Goal: Information Seeking & Learning: Learn about a topic

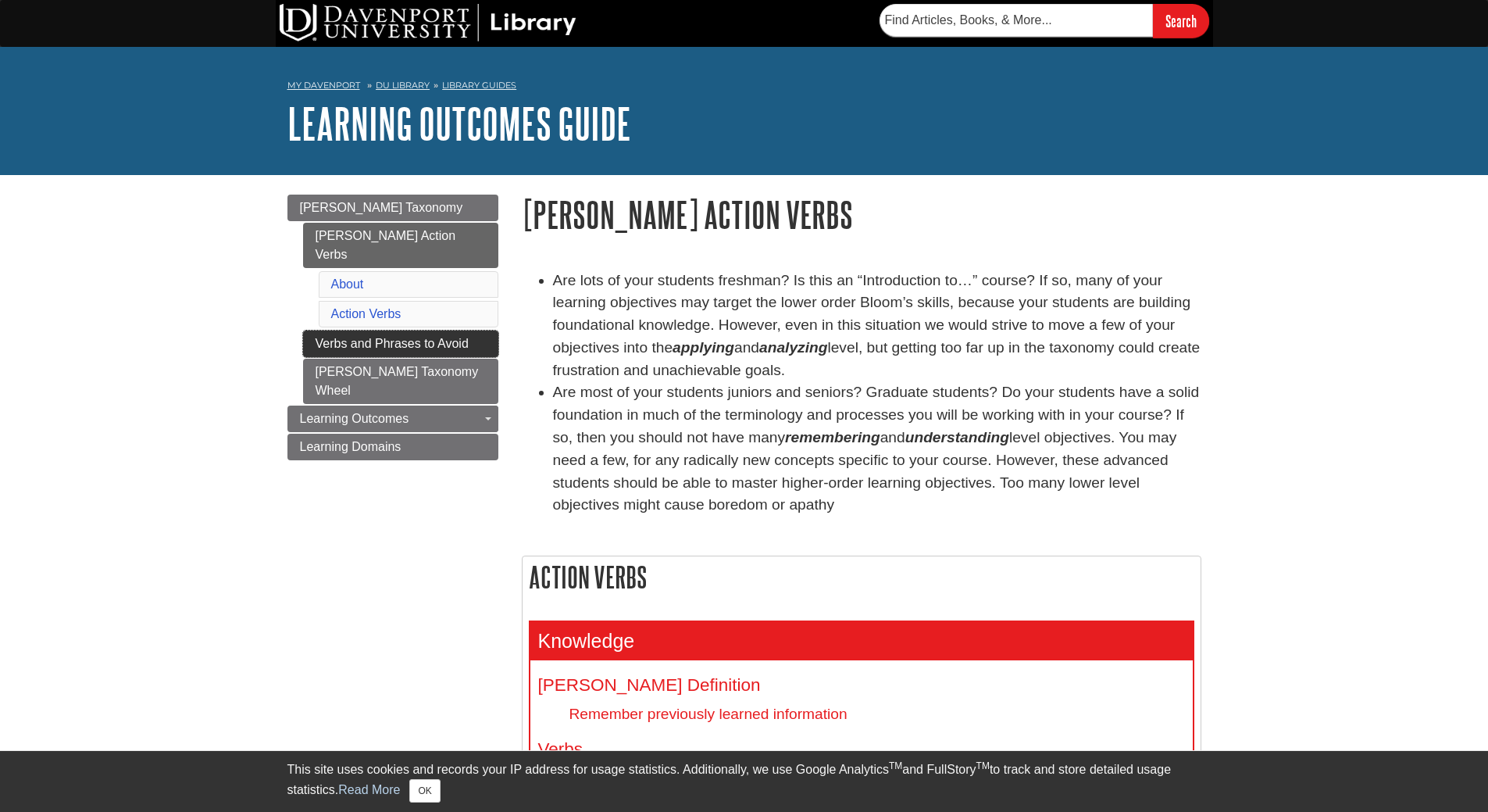
click at [423, 331] on link "Verbs and Phrases to Avoid" at bounding box center [401, 344] width 196 height 27
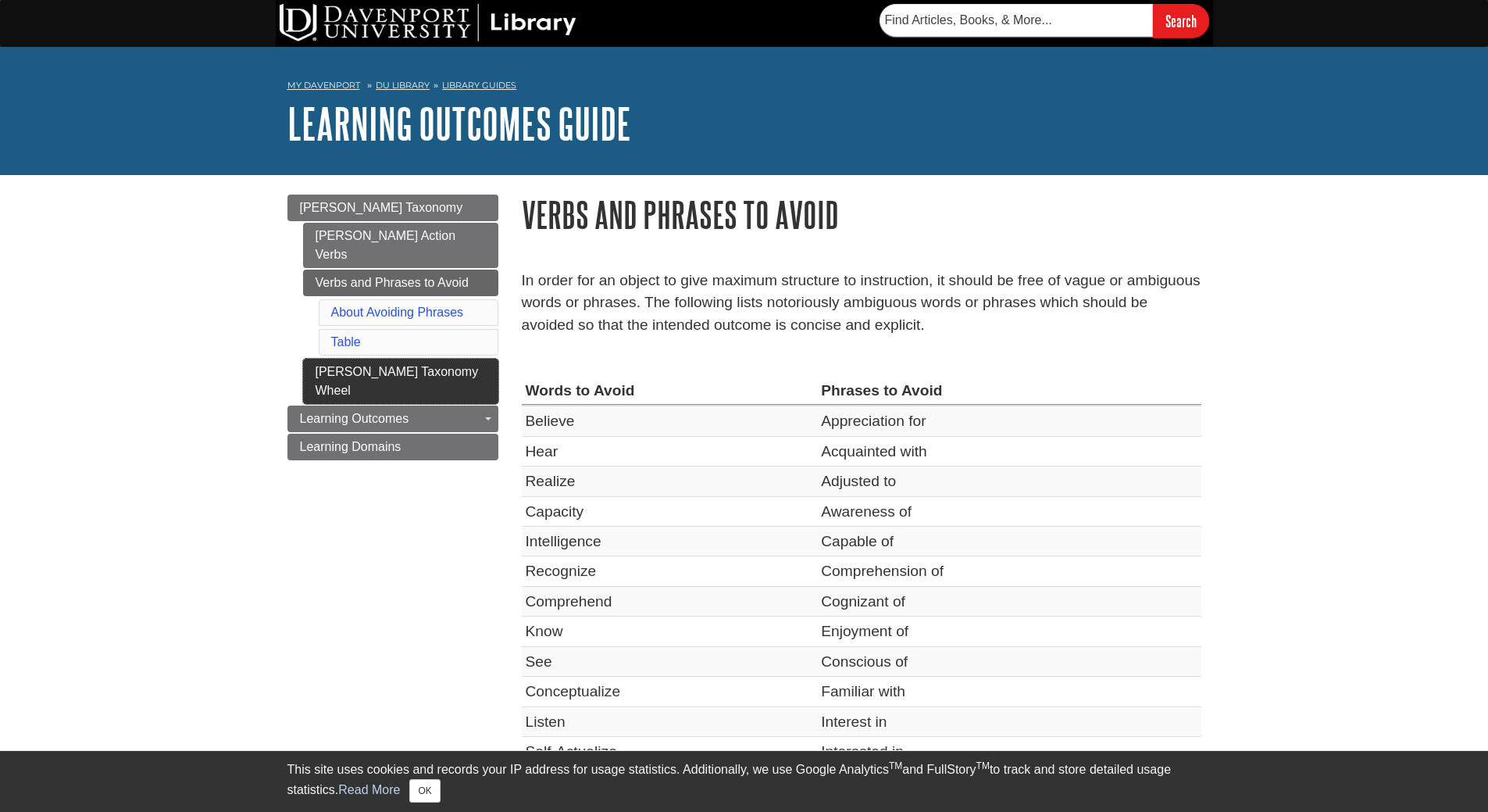
click at [430, 358] on link "[PERSON_NAME] Taxonomy Wheel" at bounding box center [401, 380] width 196 height 45
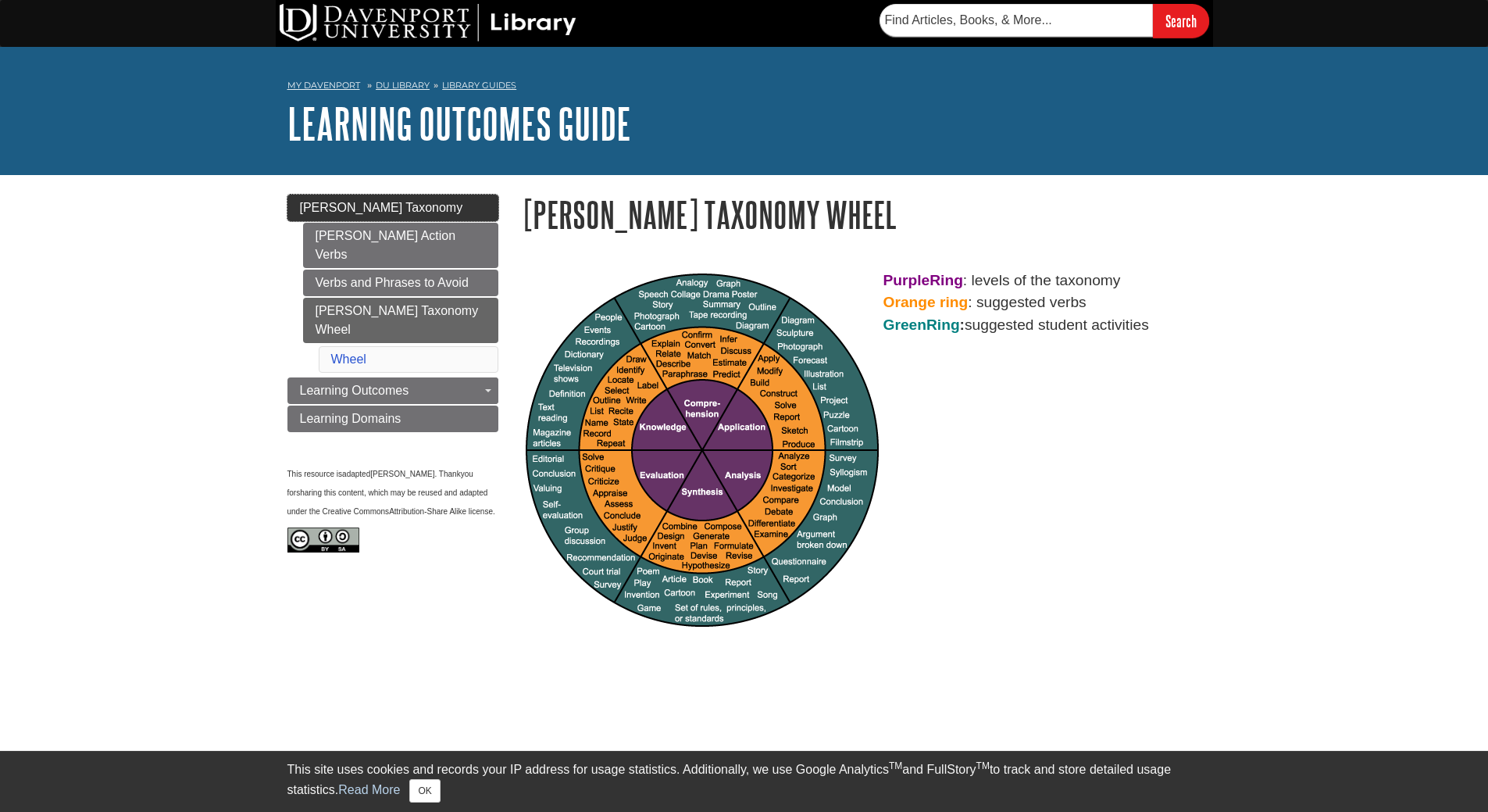
click at [352, 210] on span "[PERSON_NAME] Taxonomy" at bounding box center [381, 207] width 164 height 13
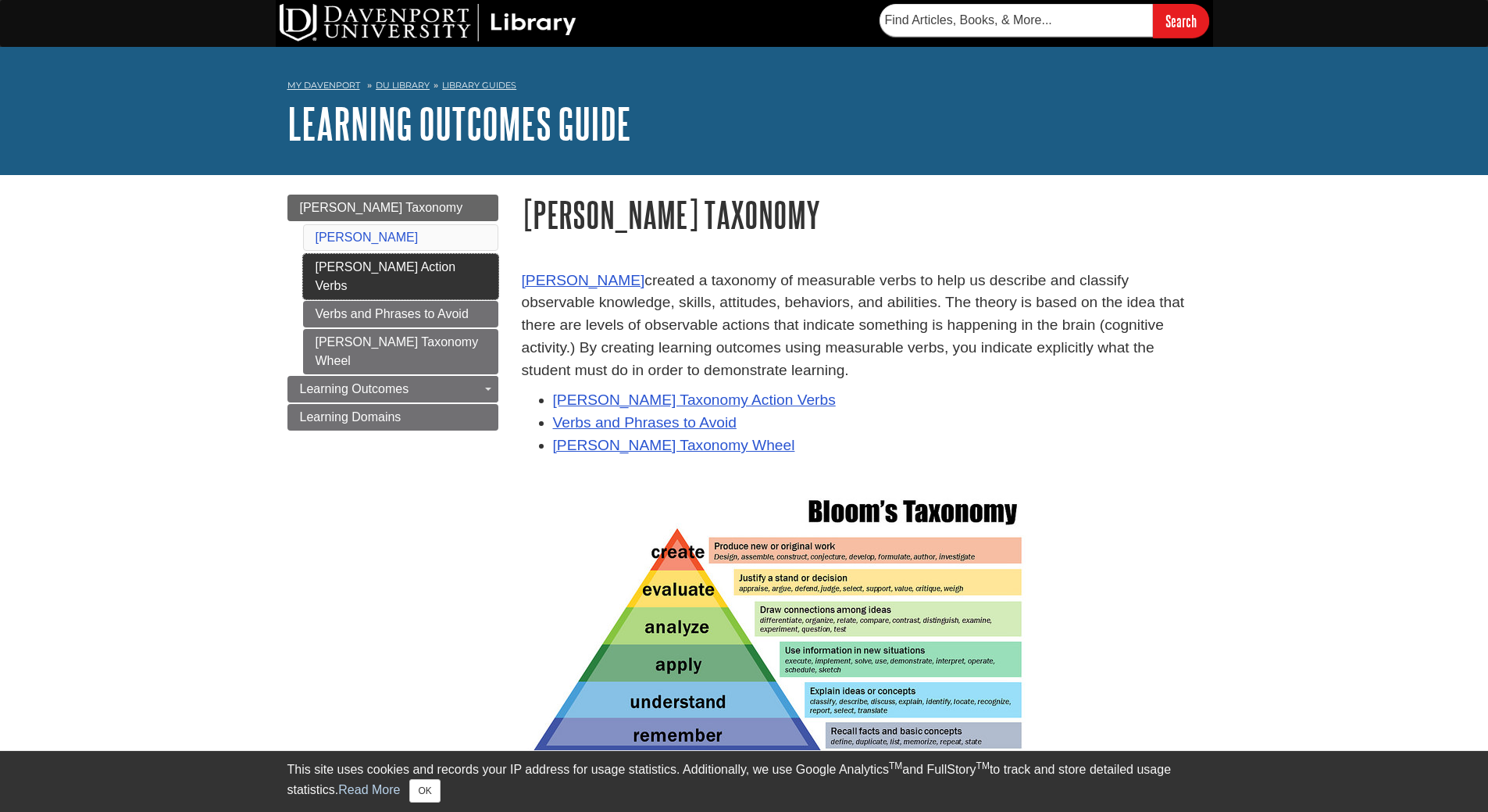
click at [382, 264] on link "[PERSON_NAME] Action Verbs" at bounding box center [401, 276] width 196 height 45
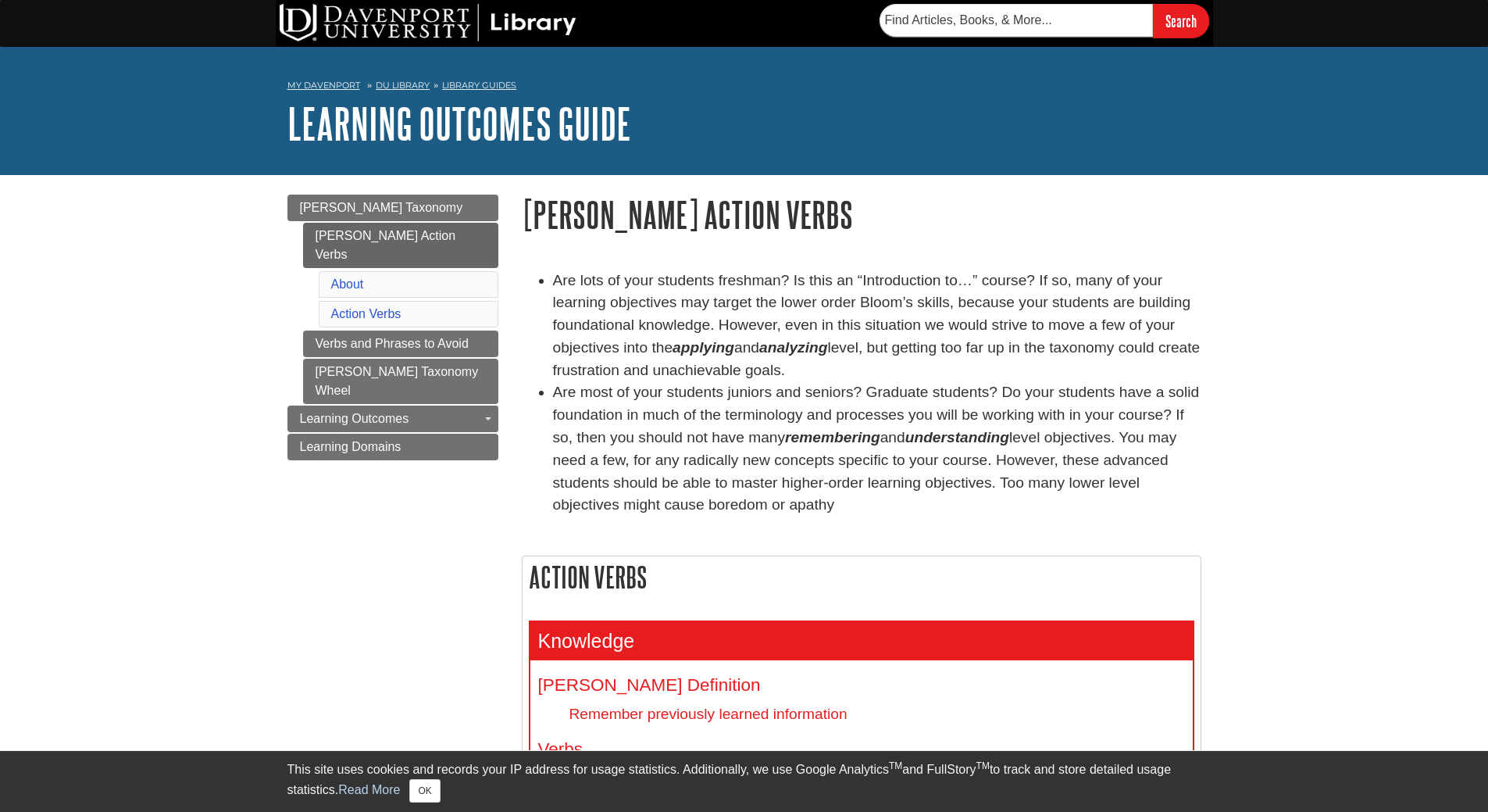
drag, startPoint x: 709, startPoint y: 326, endPoint x: 860, endPoint y: 374, distance: 158.4
click at [860, 374] on li "Are lots of your students freshman? Is this an “Introduction to…” course? If so…" at bounding box center [877, 326] width 648 height 112
click at [944, 385] on li "Are most of your students juniors and seniors? Graduate students? Do your stude…" at bounding box center [877, 448] width 648 height 135
drag, startPoint x: 845, startPoint y: 377, endPoint x: 589, endPoint y: 365, distance: 256.3
click at [589, 365] on ul "Are lots of your students freshman? Is this an “Introduction to…” course? If so…" at bounding box center [862, 394] width 679 height 248
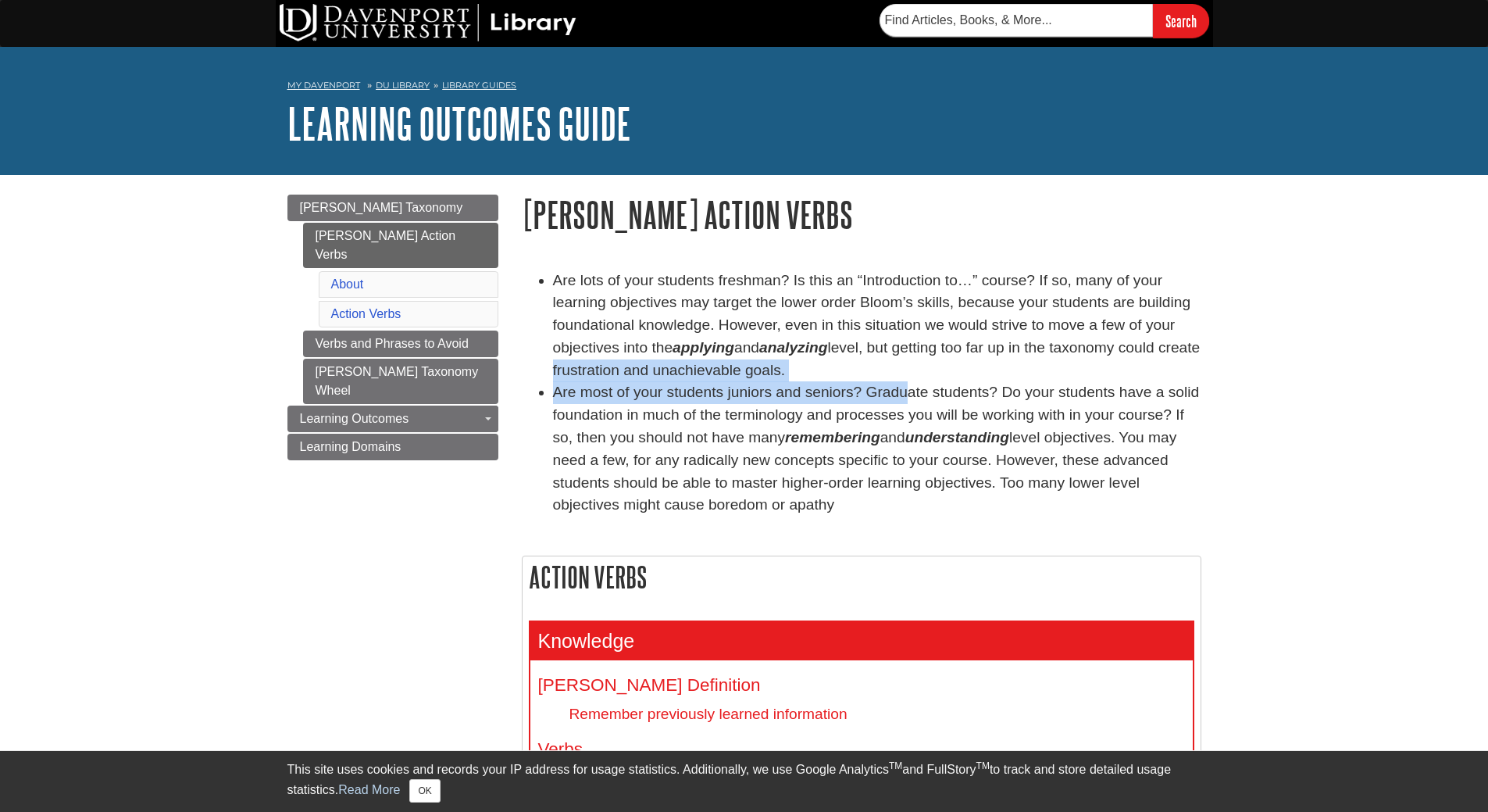
click at [649, 404] on li "Are most of your students juniors and seniors? Graduate students? Do your stude…" at bounding box center [877, 448] width 648 height 135
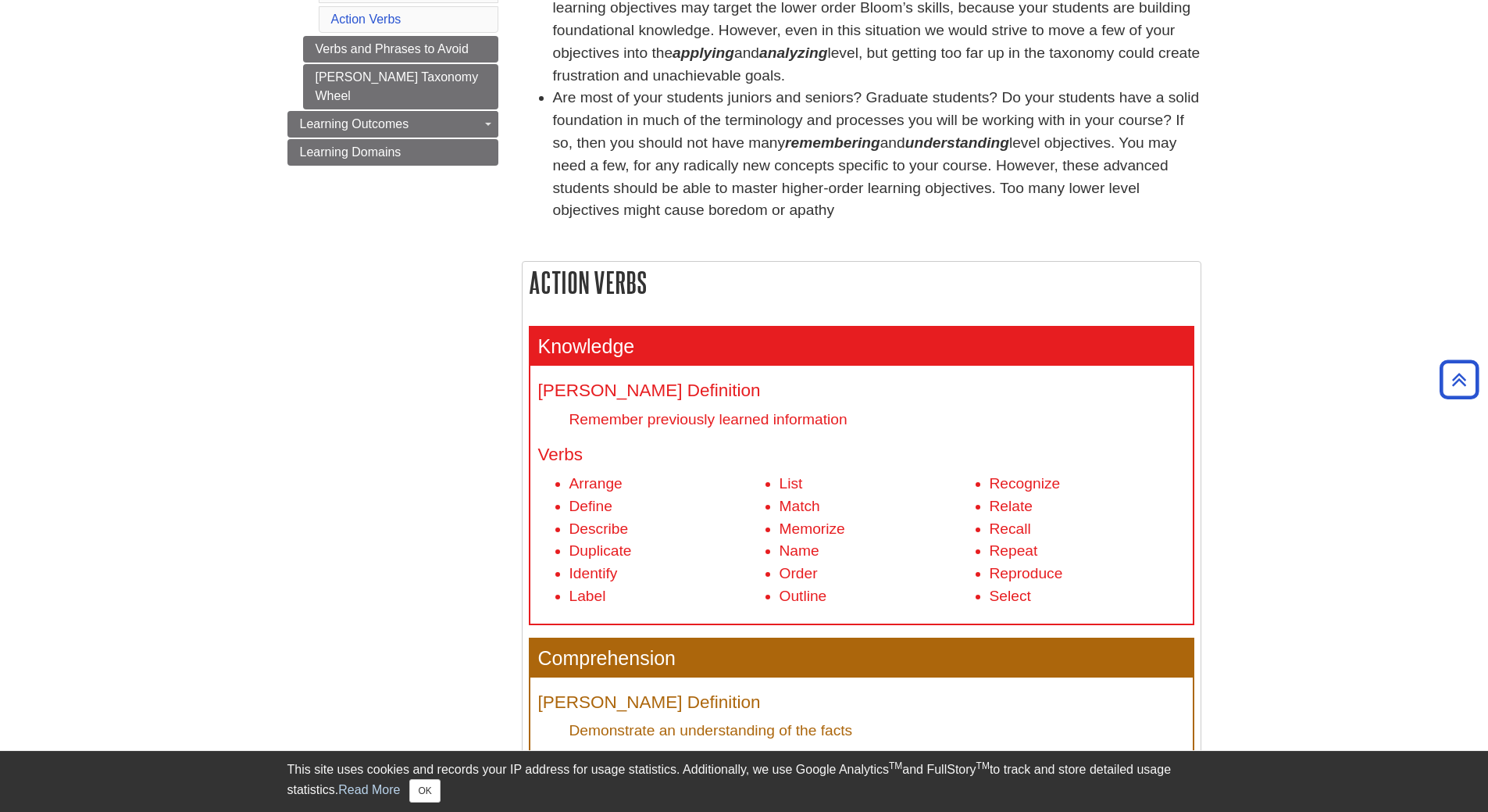
scroll to position [78, 0]
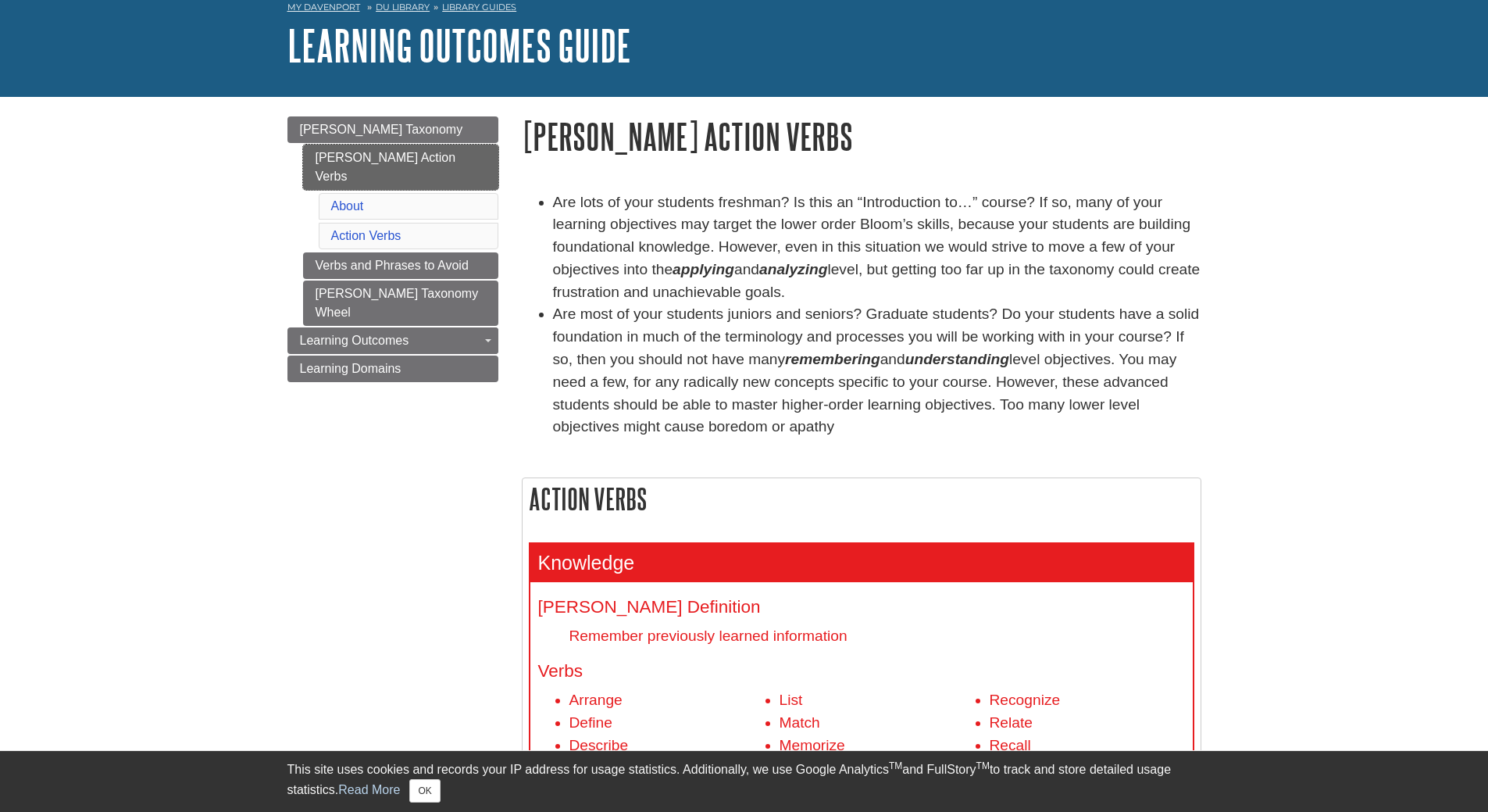
click at [390, 154] on link "[PERSON_NAME] Action Verbs" at bounding box center [401, 166] width 196 height 45
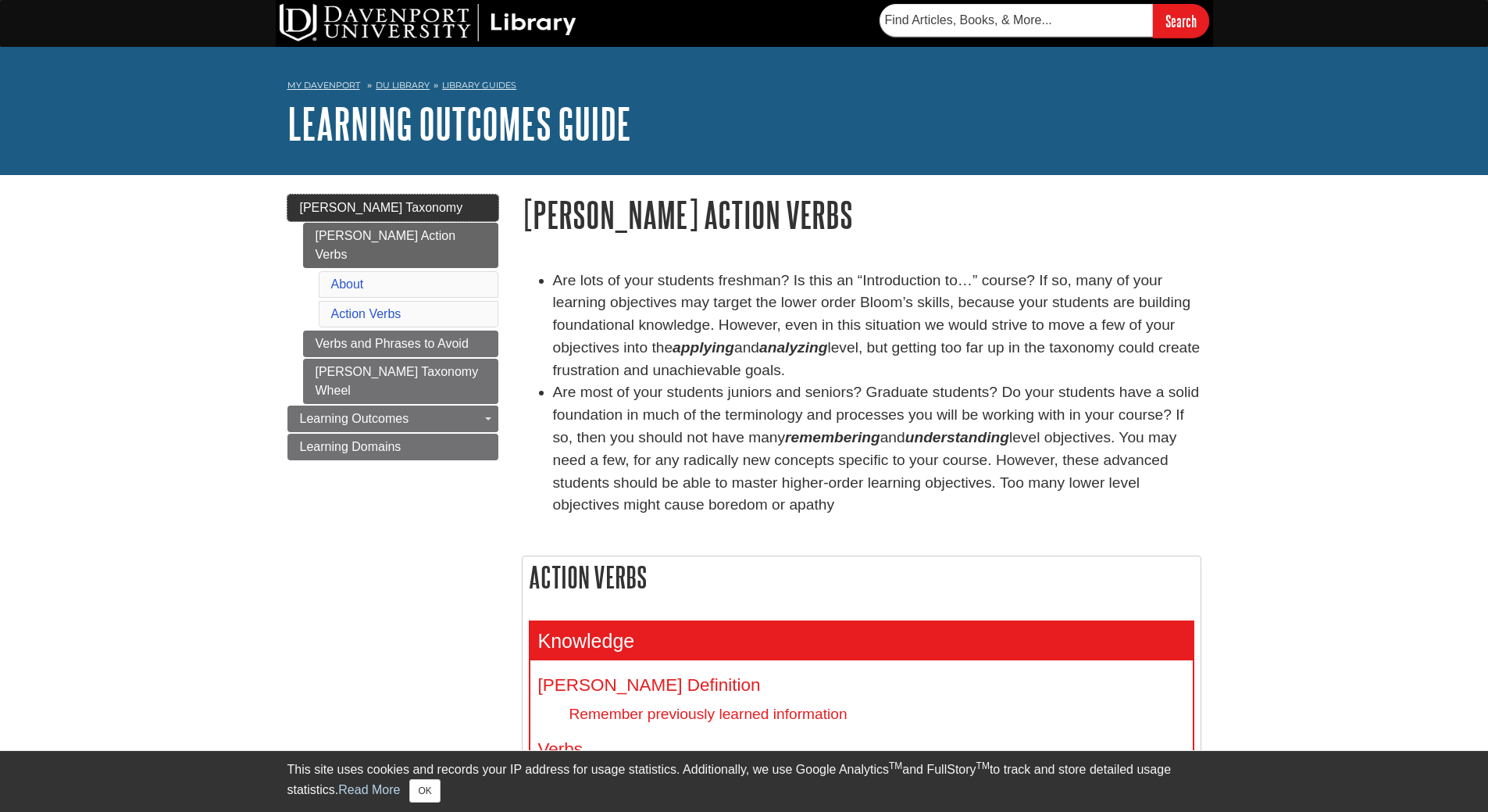
click at [378, 210] on span "[PERSON_NAME] Taxonomy" at bounding box center [381, 207] width 164 height 13
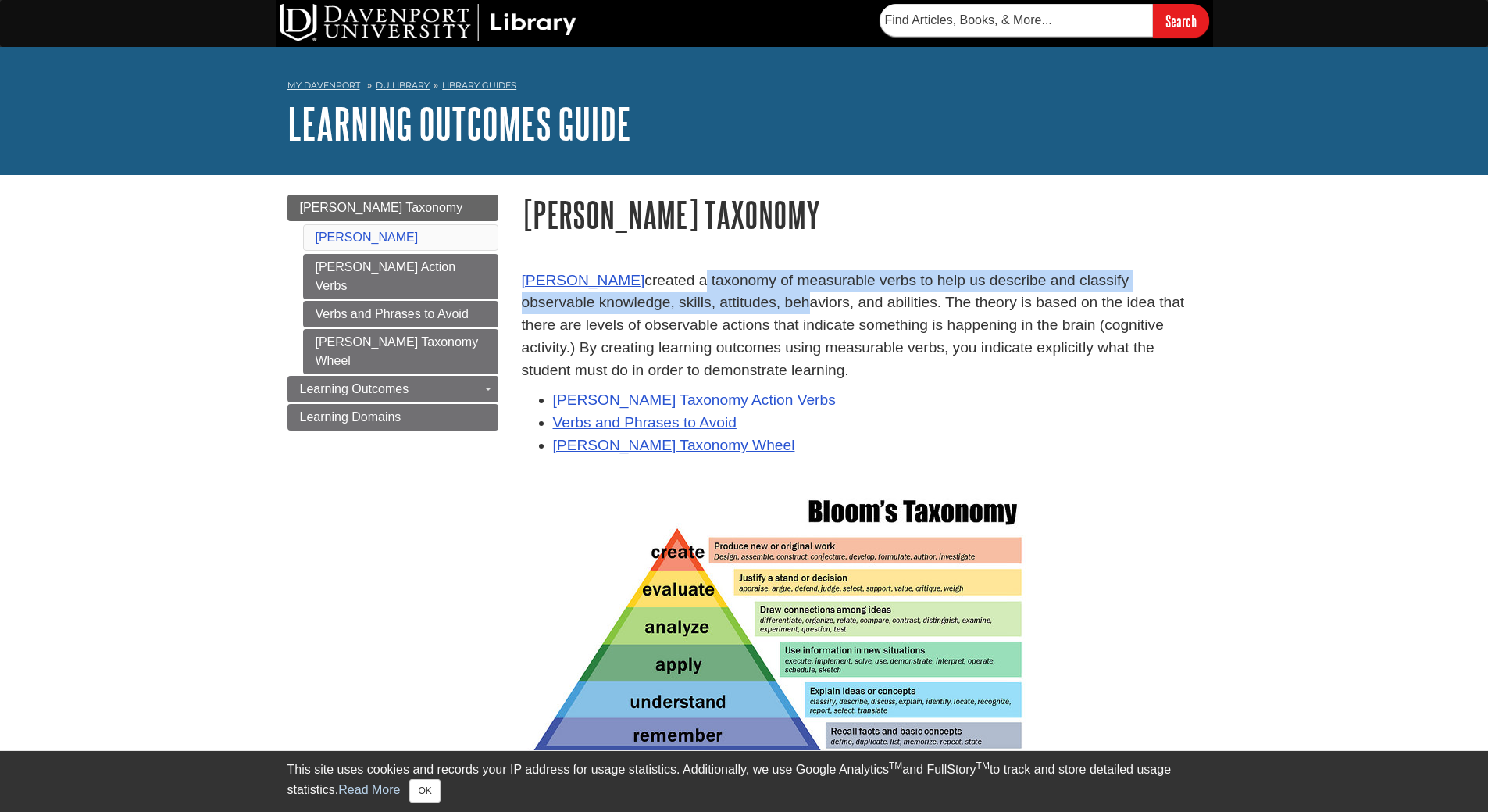
drag, startPoint x: 688, startPoint y: 280, endPoint x: 725, endPoint y: 305, distance: 44.7
click at [723, 305] on p "[PERSON_NAME] created a taxonomy of measurable verbs to help us describe and cl…" at bounding box center [862, 326] width 679 height 112
